Goal: Find specific page/section

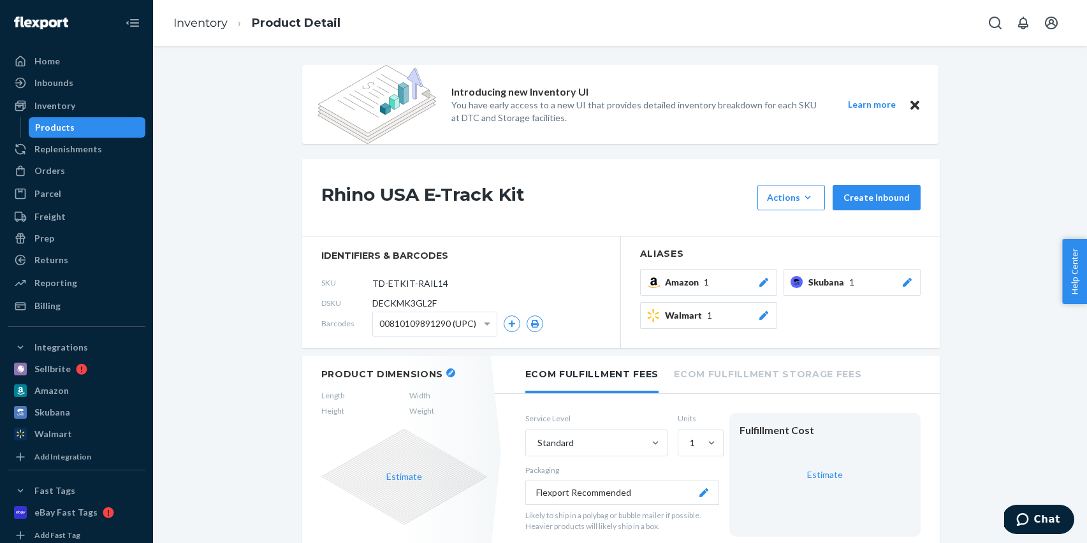
scroll to position [1, 0]
click at [77, 126] on div "Products" at bounding box center [87, 127] width 115 height 18
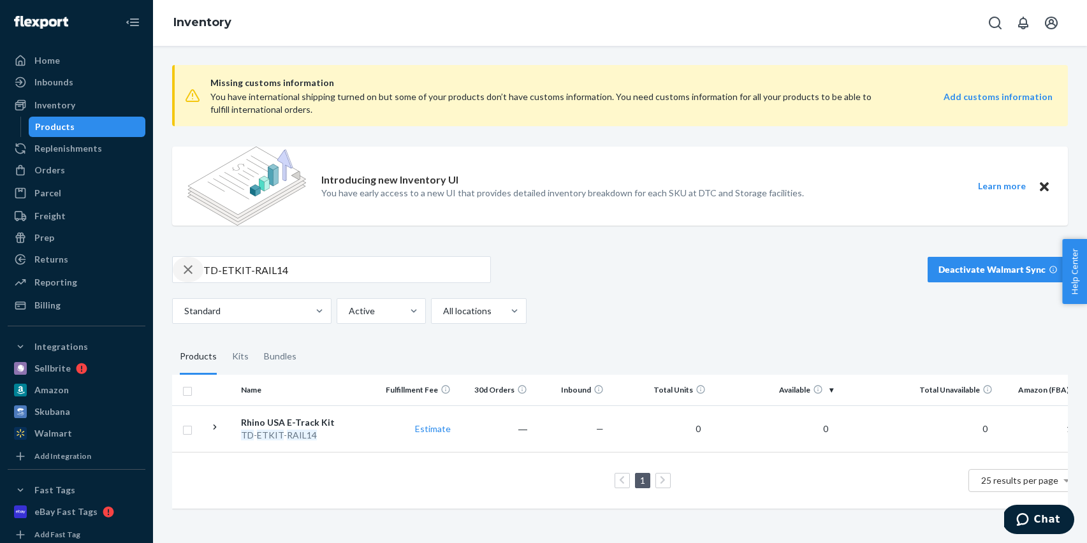
click at [186, 275] on icon "button" at bounding box center [187, 270] width 15 height 26
click at [314, 261] on input "text" at bounding box center [346, 270] width 287 height 26
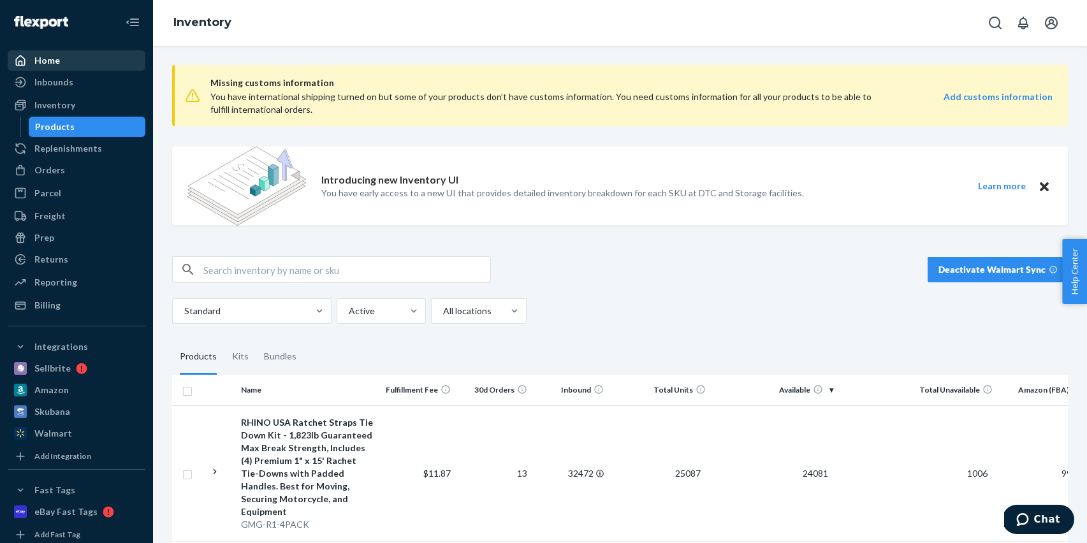
click at [79, 64] on div "Home" at bounding box center [76, 61] width 135 height 18
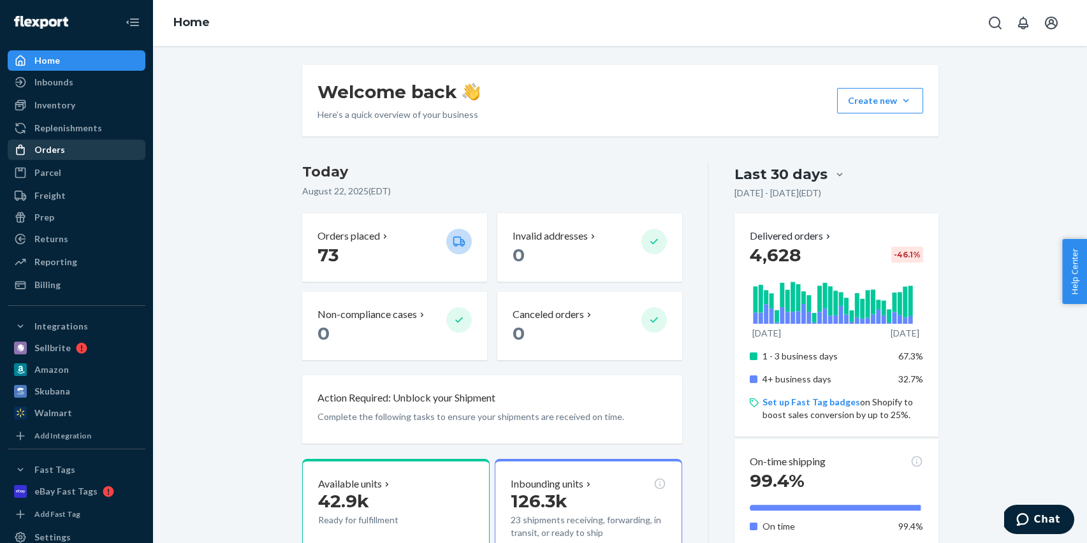
click at [54, 149] on div "Orders" at bounding box center [49, 149] width 31 height 13
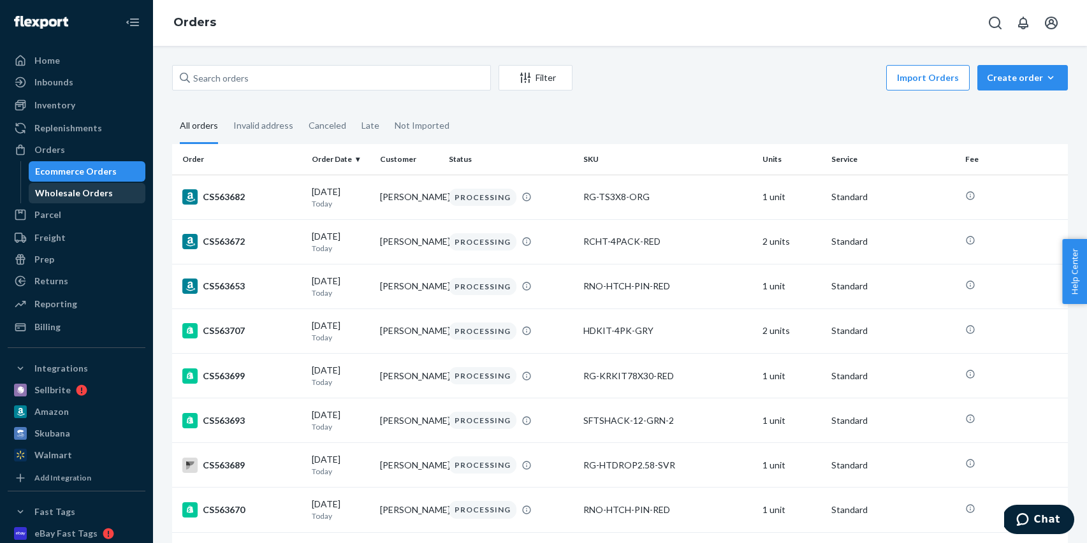
click at [79, 188] on div "Wholesale Orders" at bounding box center [74, 193] width 78 height 13
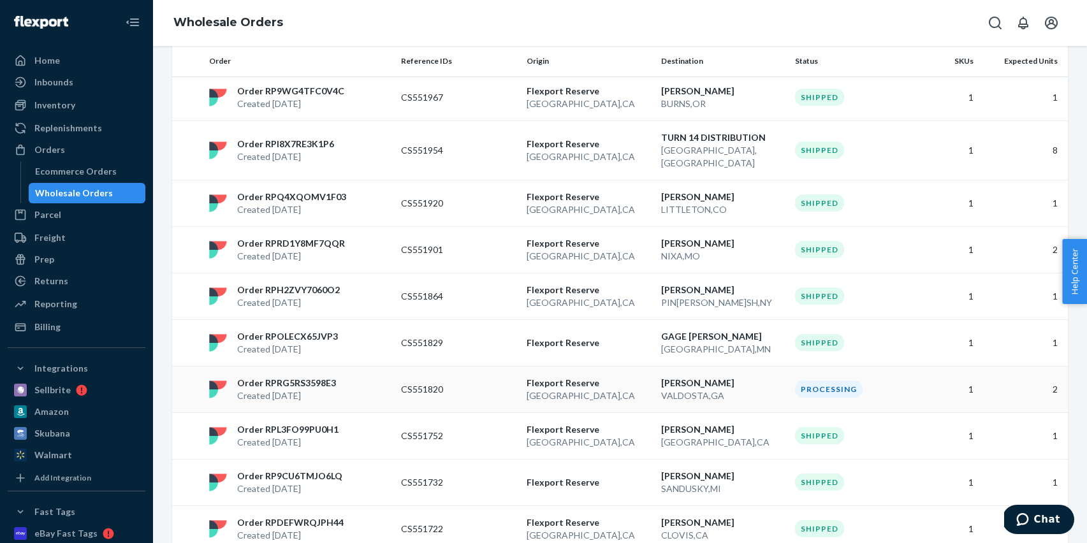
scroll to position [929, 0]
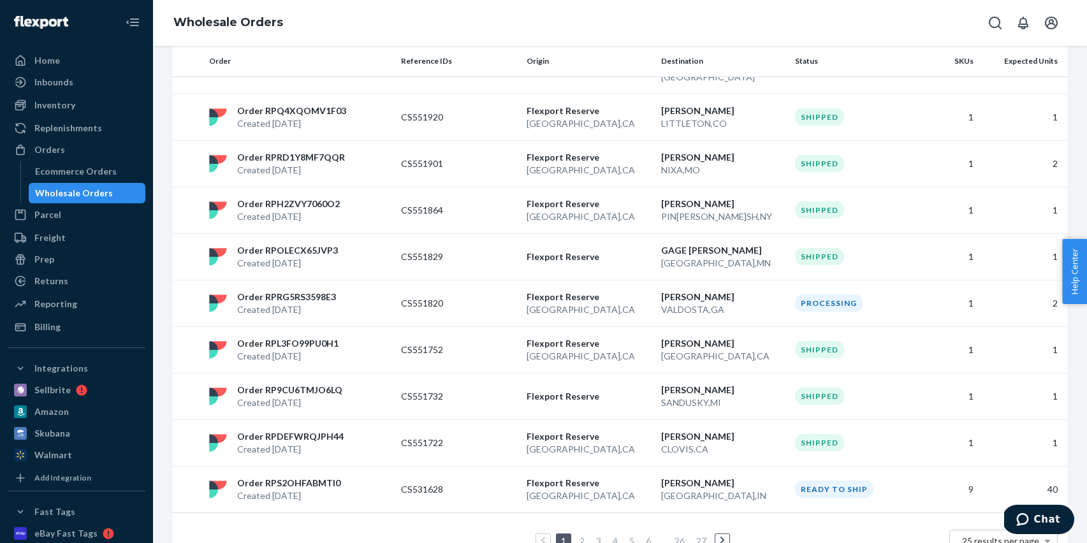
click at [603, 536] on link "3" at bounding box center [599, 541] width 10 height 11
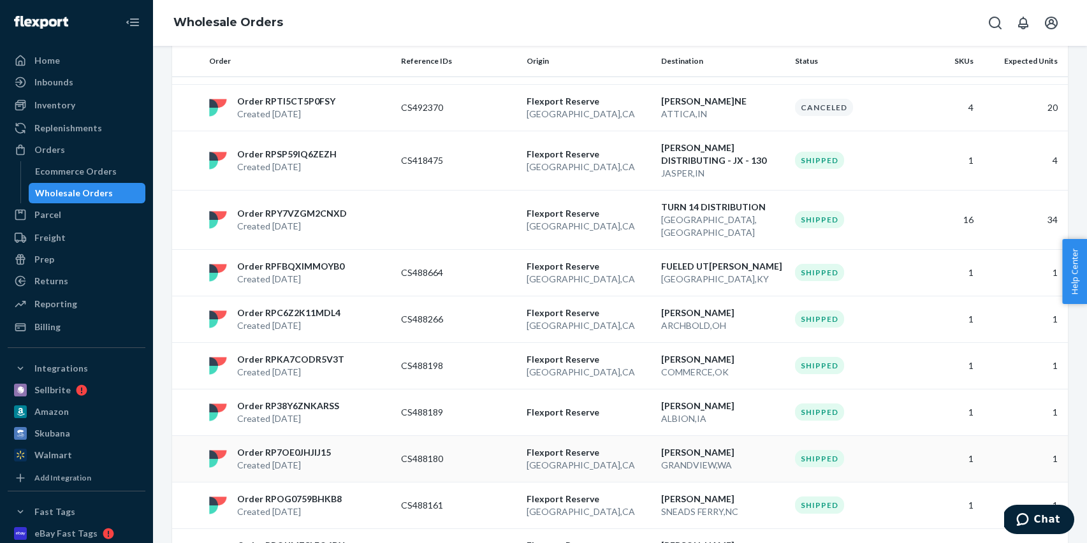
scroll to position [1005, 0]
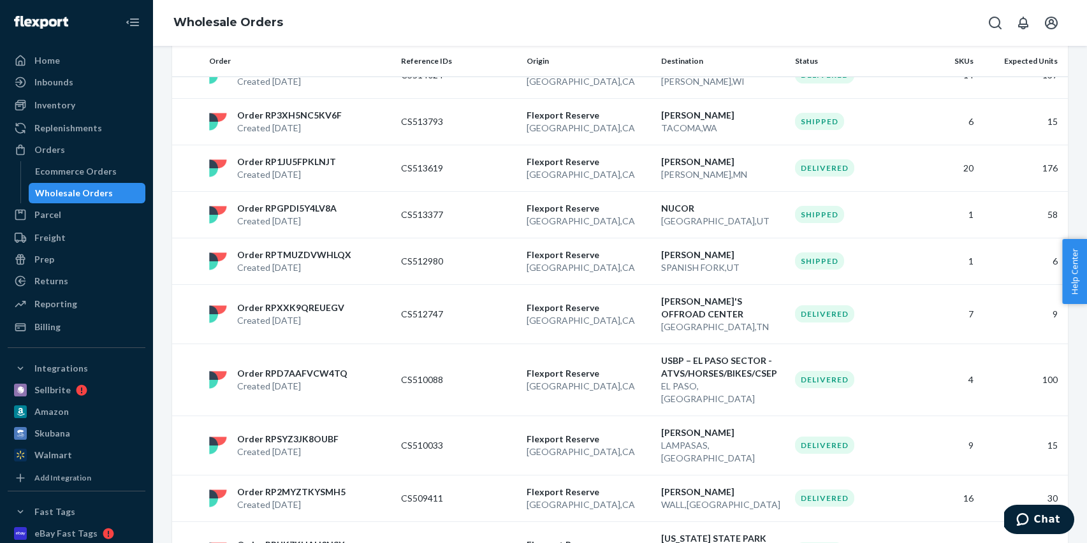
scroll to position [929, 0]
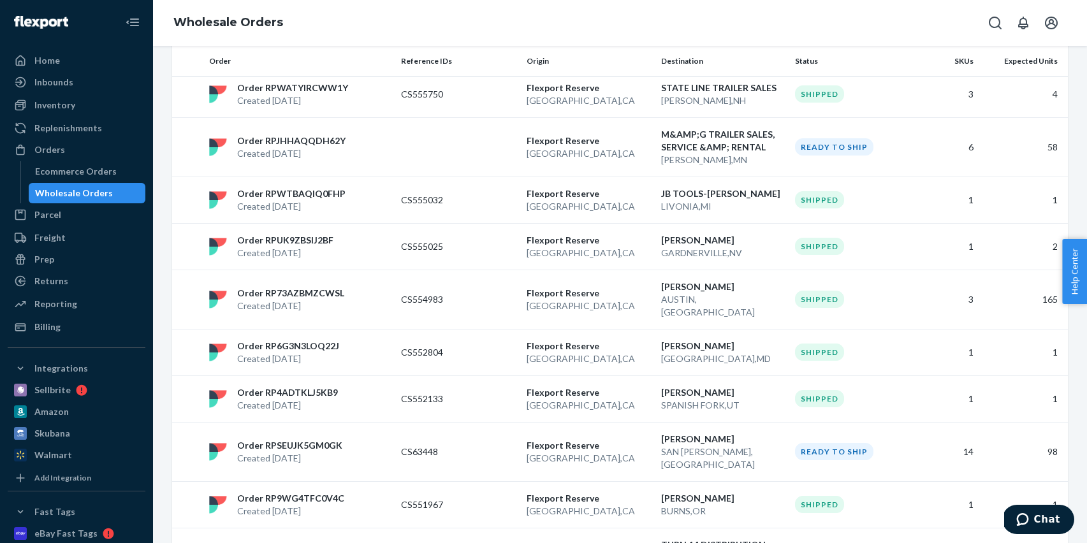
scroll to position [0, 0]
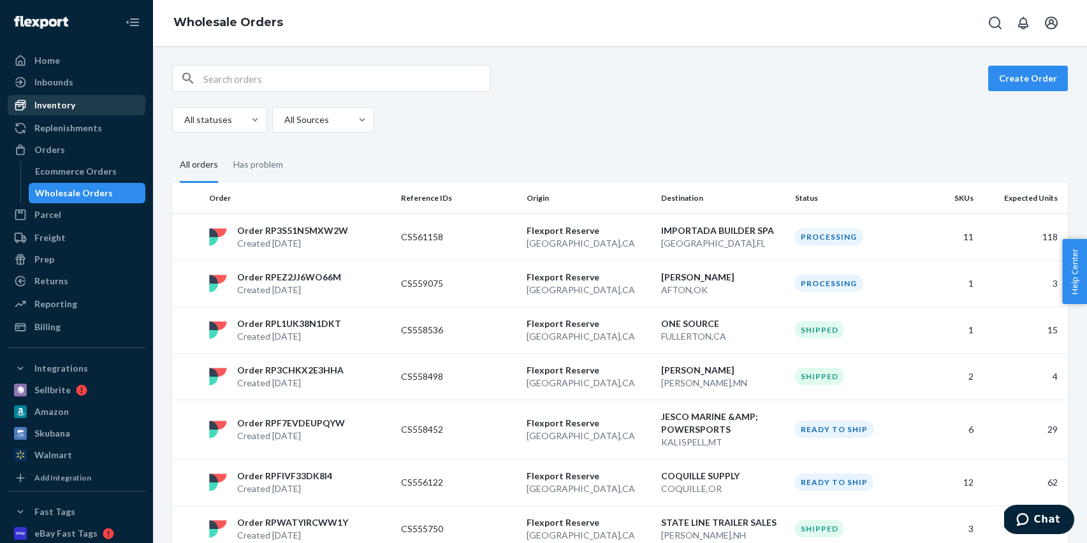
click at [83, 103] on div "Inventory" at bounding box center [76, 105] width 135 height 18
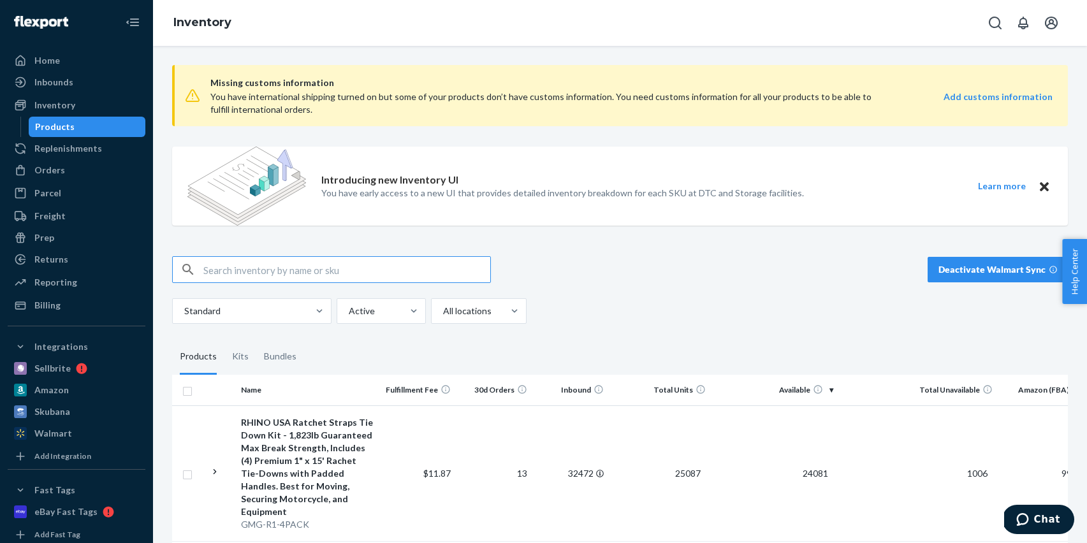
click at [304, 270] on input "text" at bounding box center [346, 270] width 287 height 26
type input "G-SHACK-2"
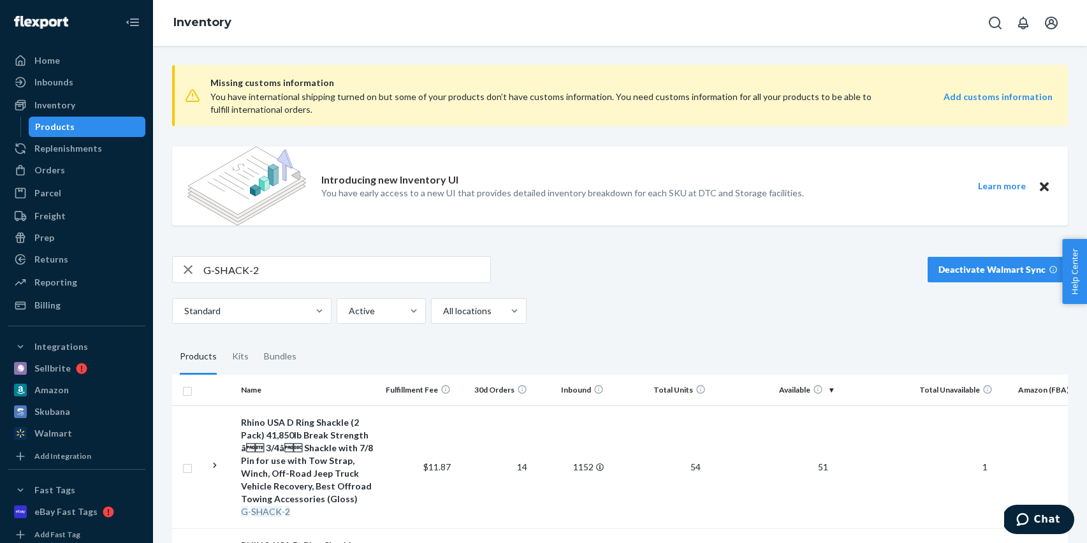
drag, startPoint x: 395, startPoint y: 501, endPoint x: 371, endPoint y: 486, distance: 27.8
click at [394, 501] on td "$11.87" at bounding box center [417, 467] width 77 height 123
